Goal: Task Accomplishment & Management: Complete application form

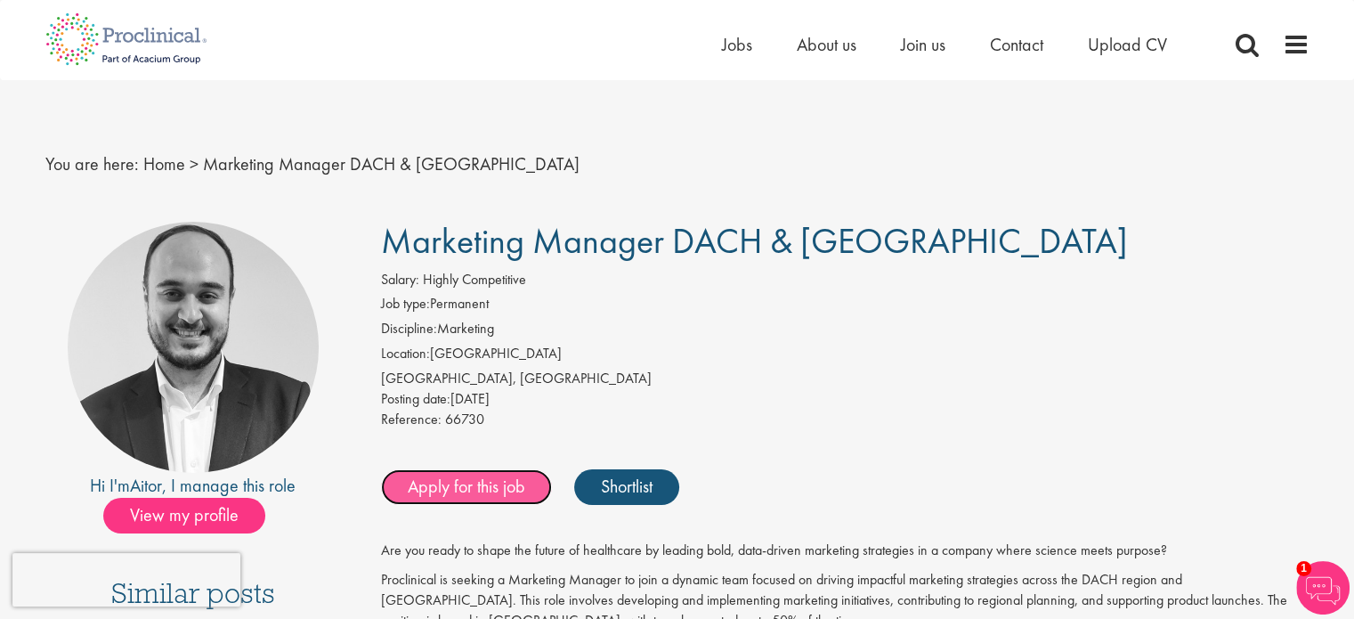
click at [432, 489] on link "Apply for this job" at bounding box center [466, 487] width 171 height 36
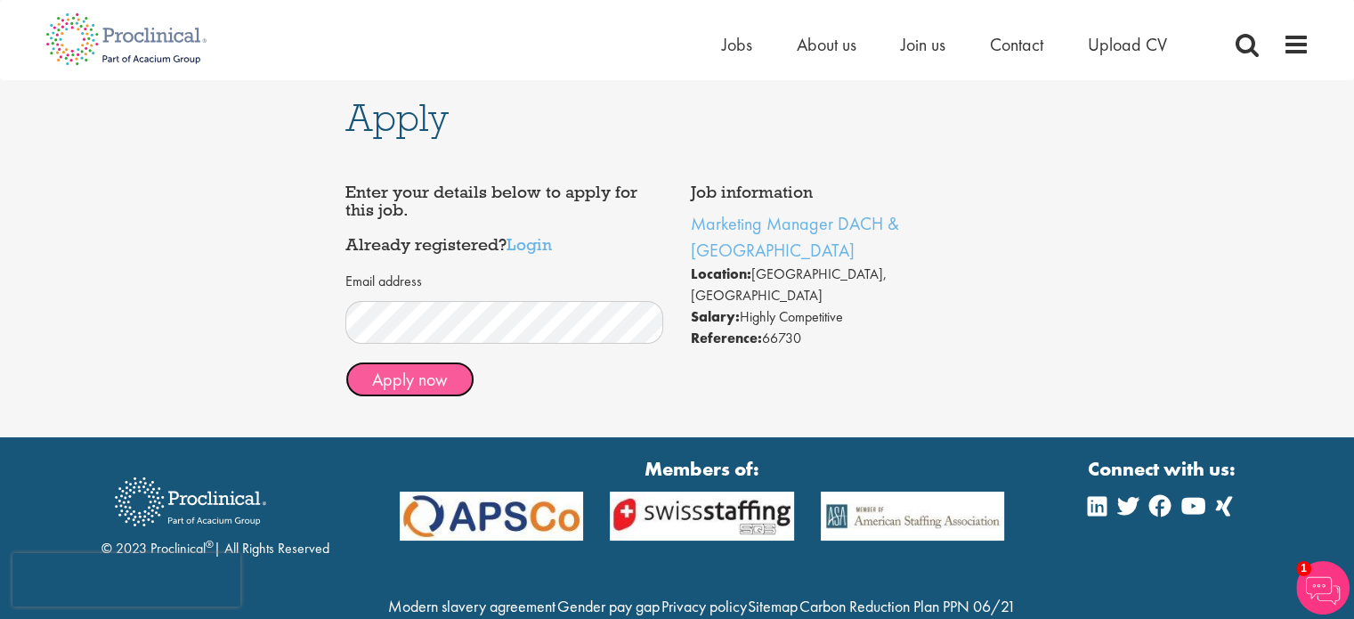
click at [399, 369] on button "Apply now" at bounding box center [409, 379] width 129 height 36
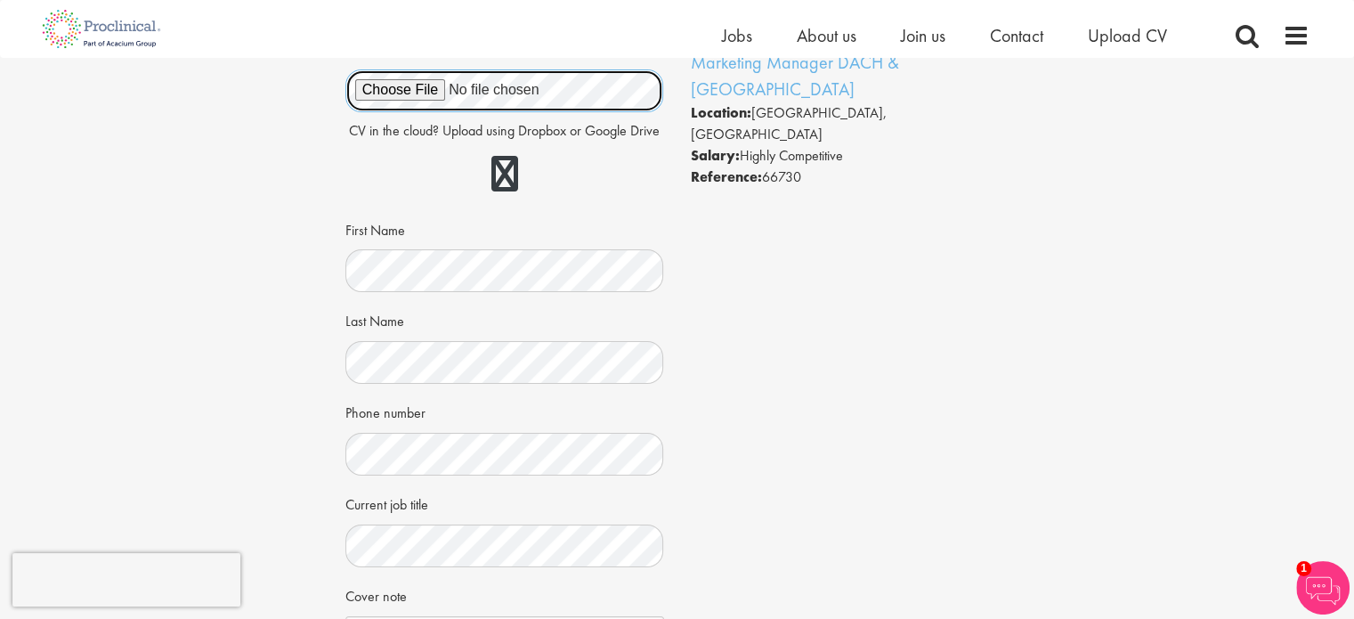
scroll to position [85, 0]
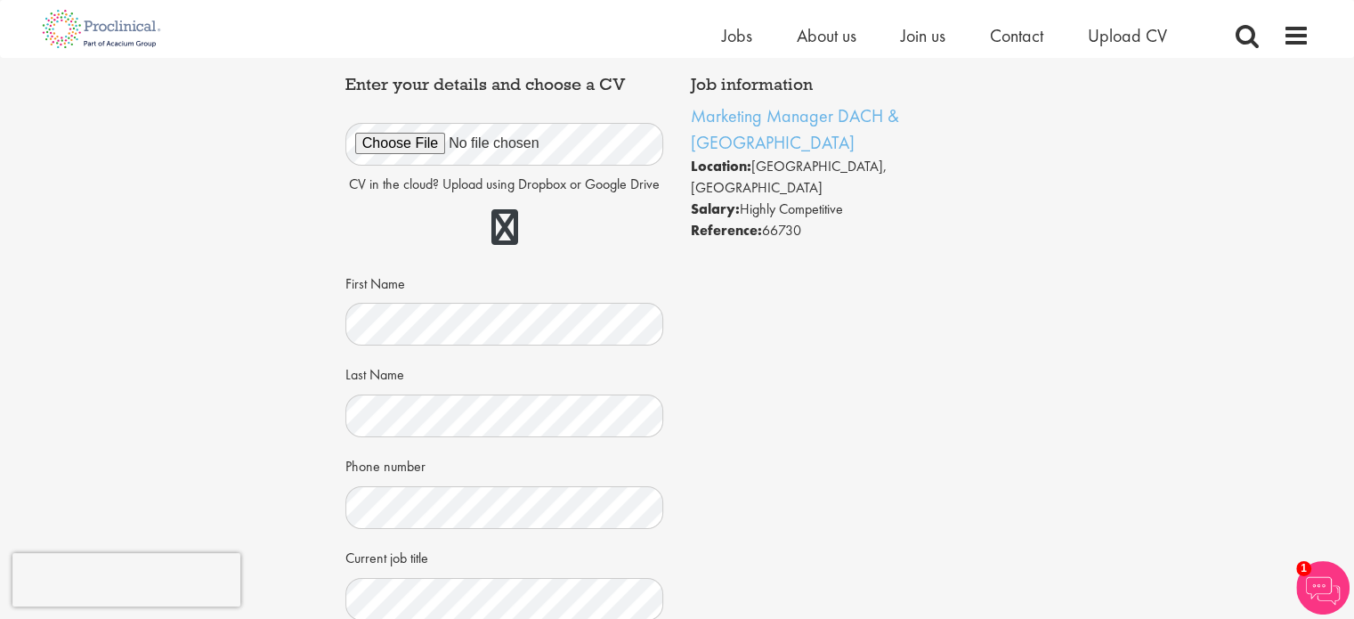
click at [619, 269] on div "First Name" at bounding box center [504, 307] width 319 height 78
click at [430, 298] on div "First Name" at bounding box center [504, 307] width 319 height 78
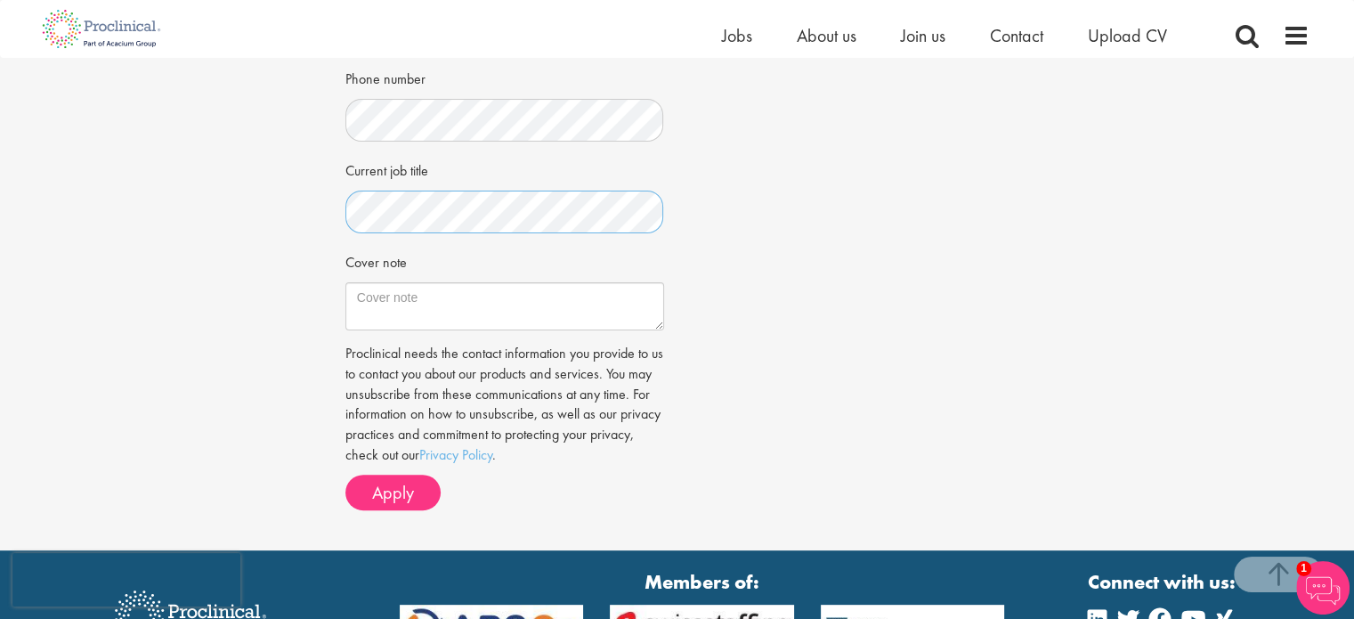
scroll to position [465, 0]
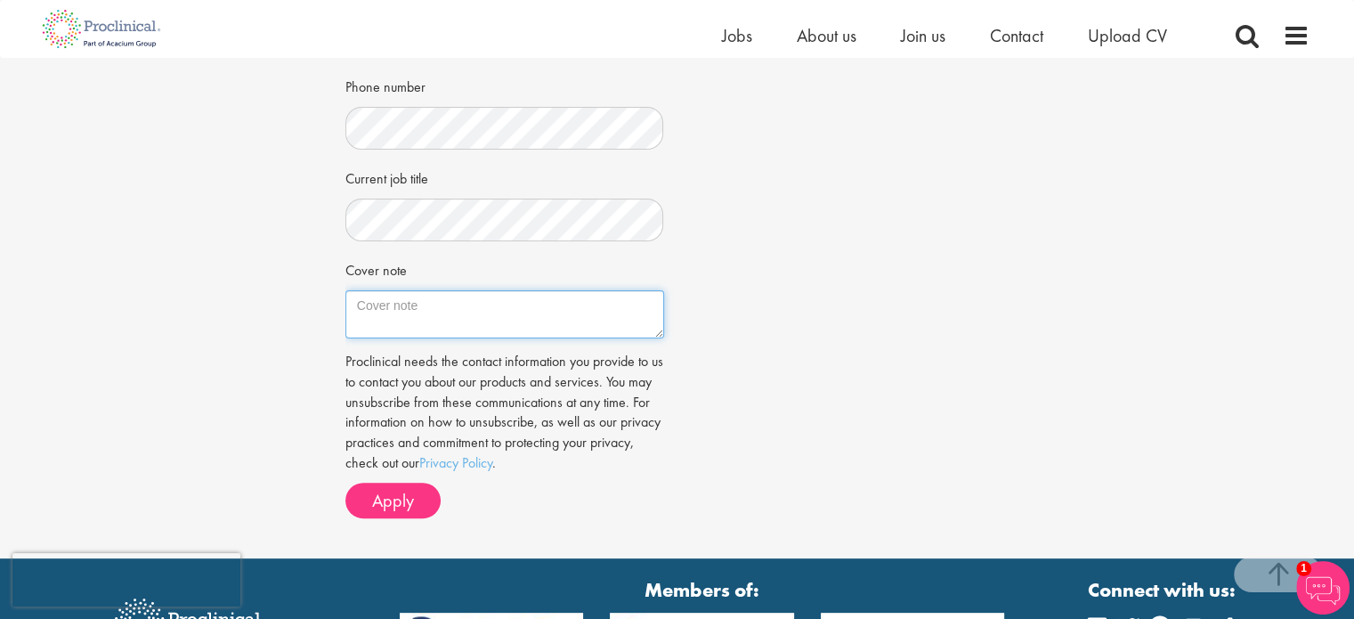
click at [453, 297] on textarea "Cover note" at bounding box center [504, 314] width 319 height 48
paste textarea "Marketing Manager with 7+ years of global experience driving regional plans, pr…"
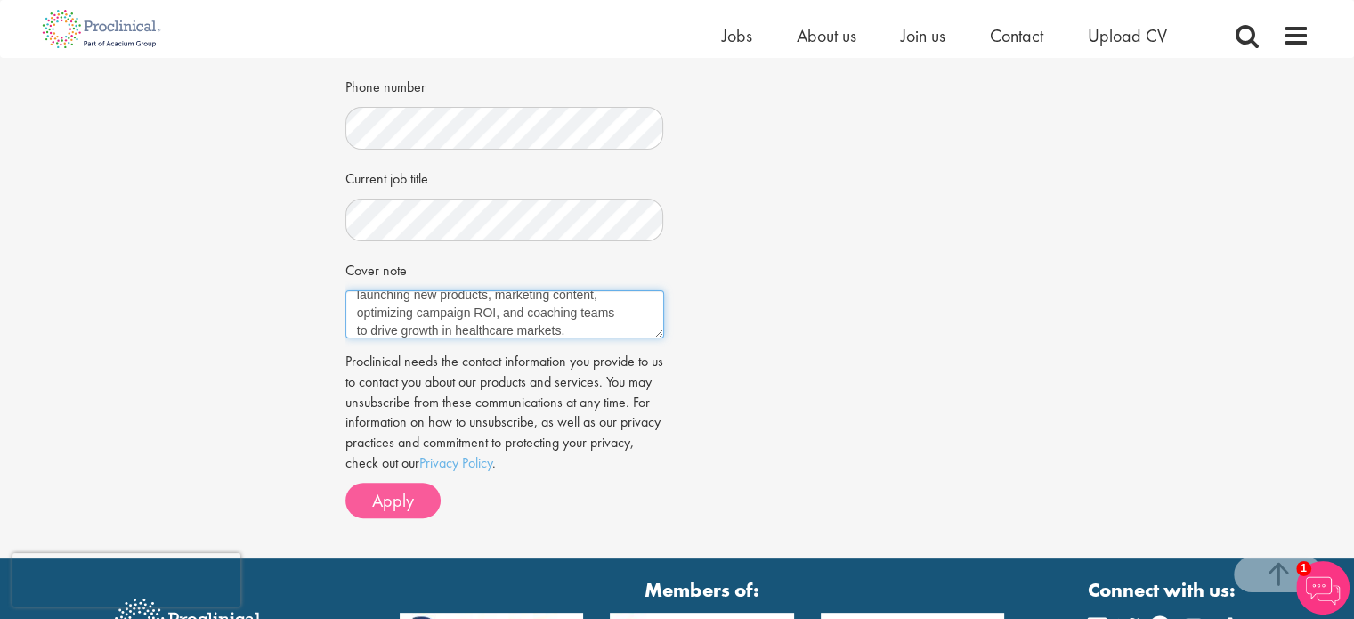
type textarea "Marketing Manager with 7+ years of global experience driving regional plans, pr…"
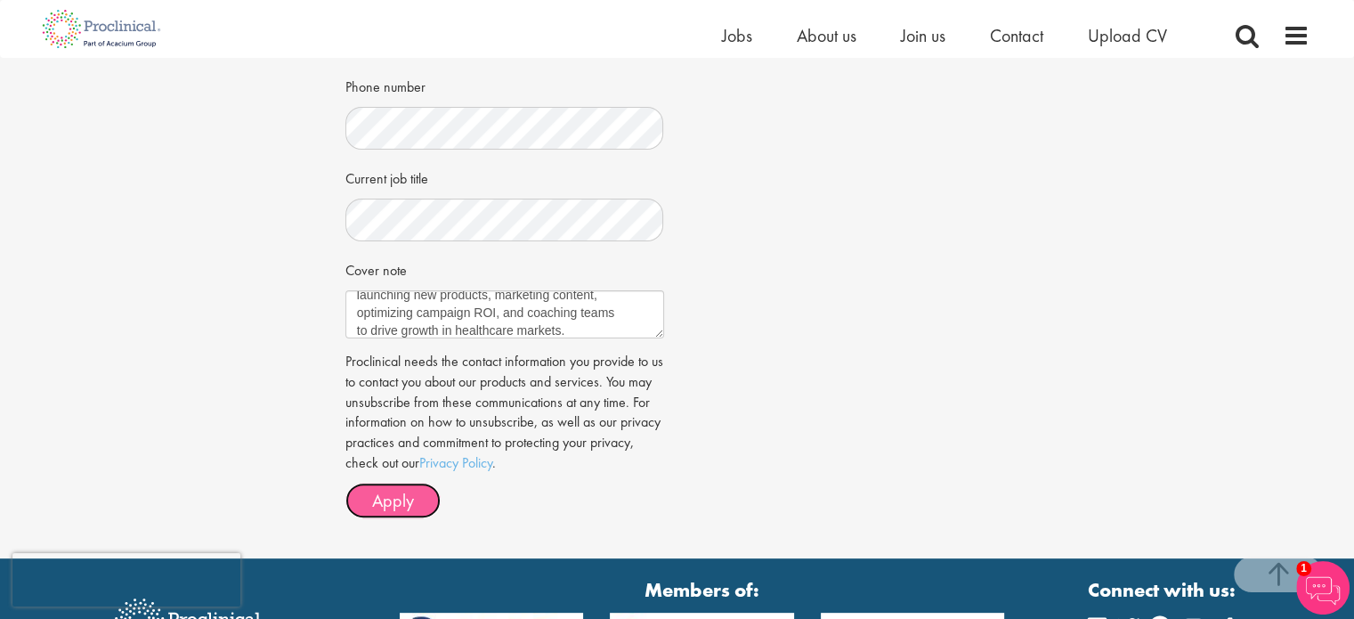
click at [376, 491] on span "Apply" at bounding box center [393, 500] width 42 height 23
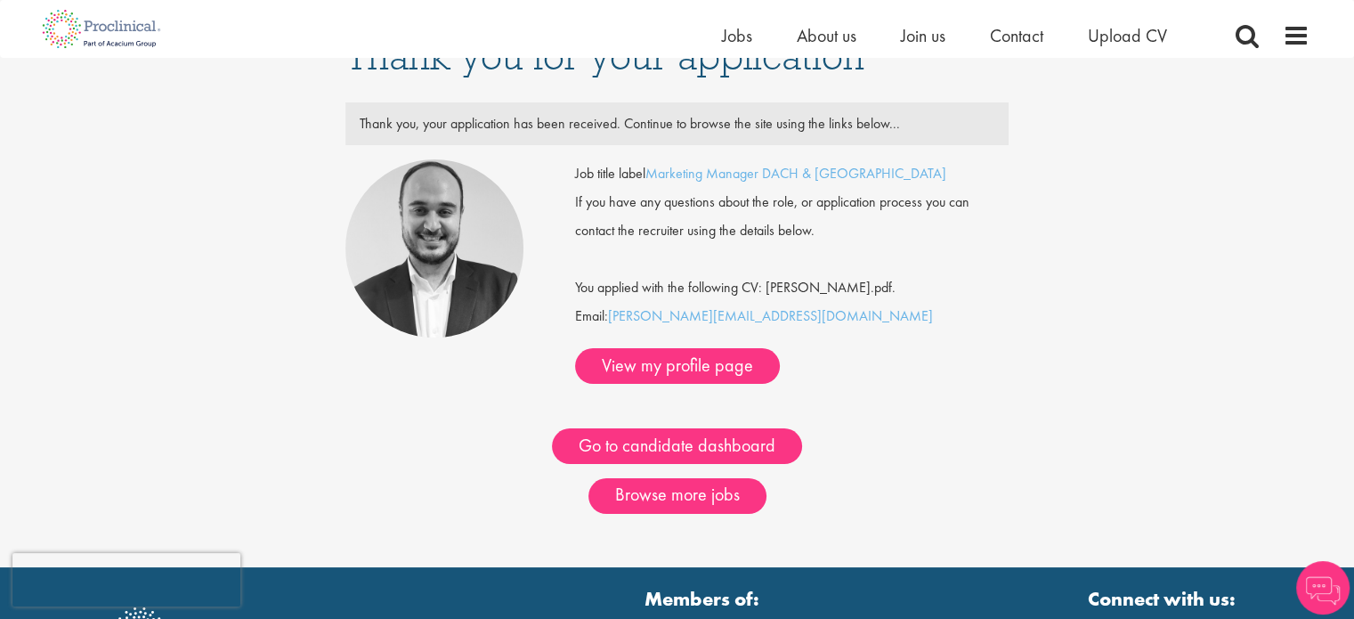
scroll to position [39, 0]
